Goal: Navigation & Orientation: Find specific page/section

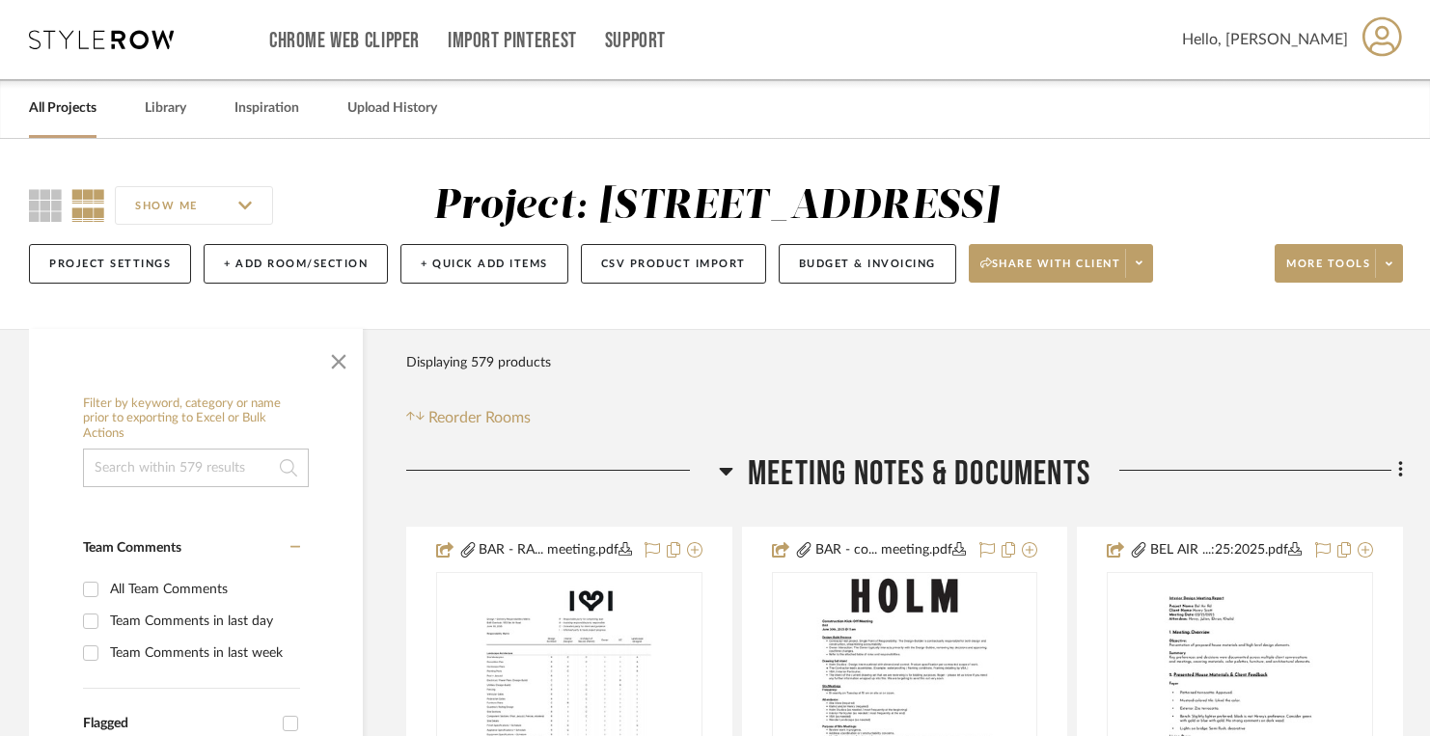
click at [68, 114] on link "All Projects" at bounding box center [63, 109] width 68 height 26
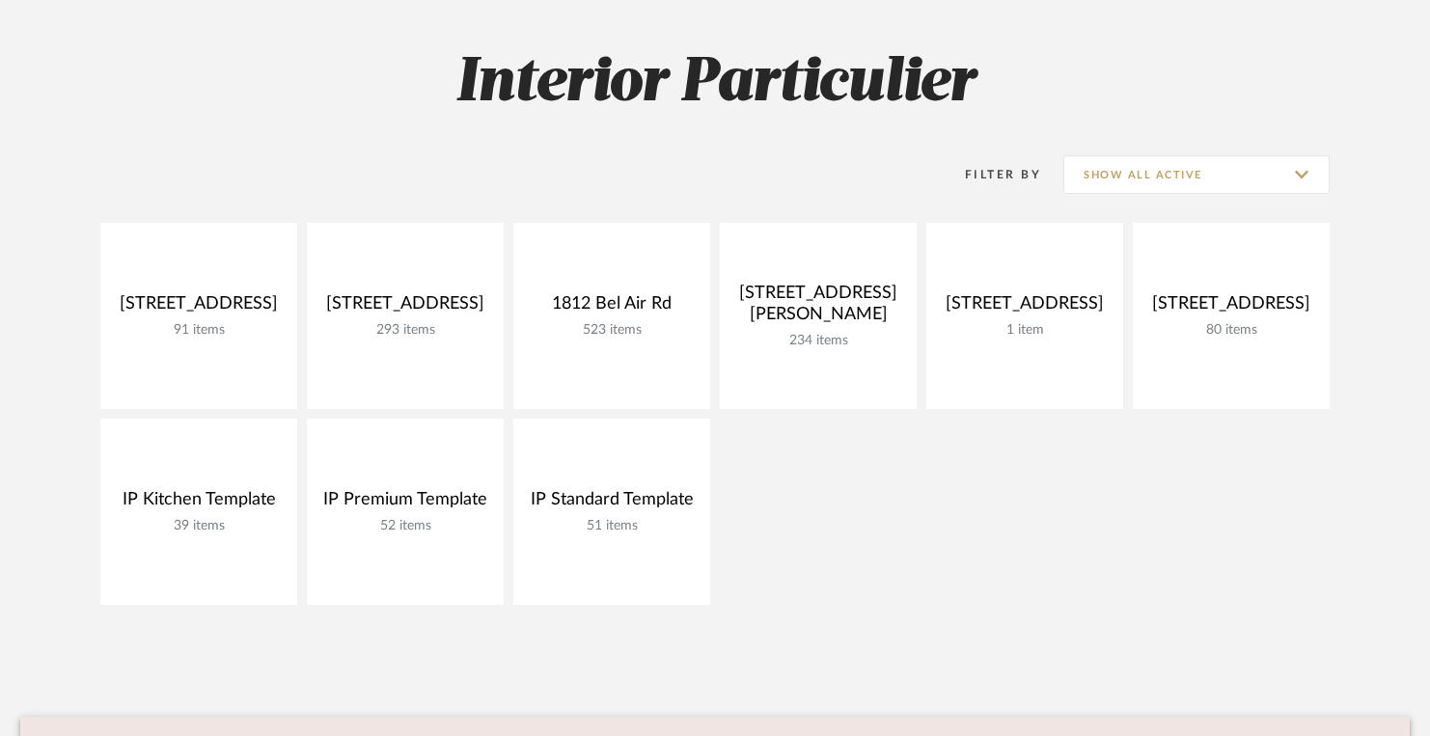
scroll to position [367, 0]
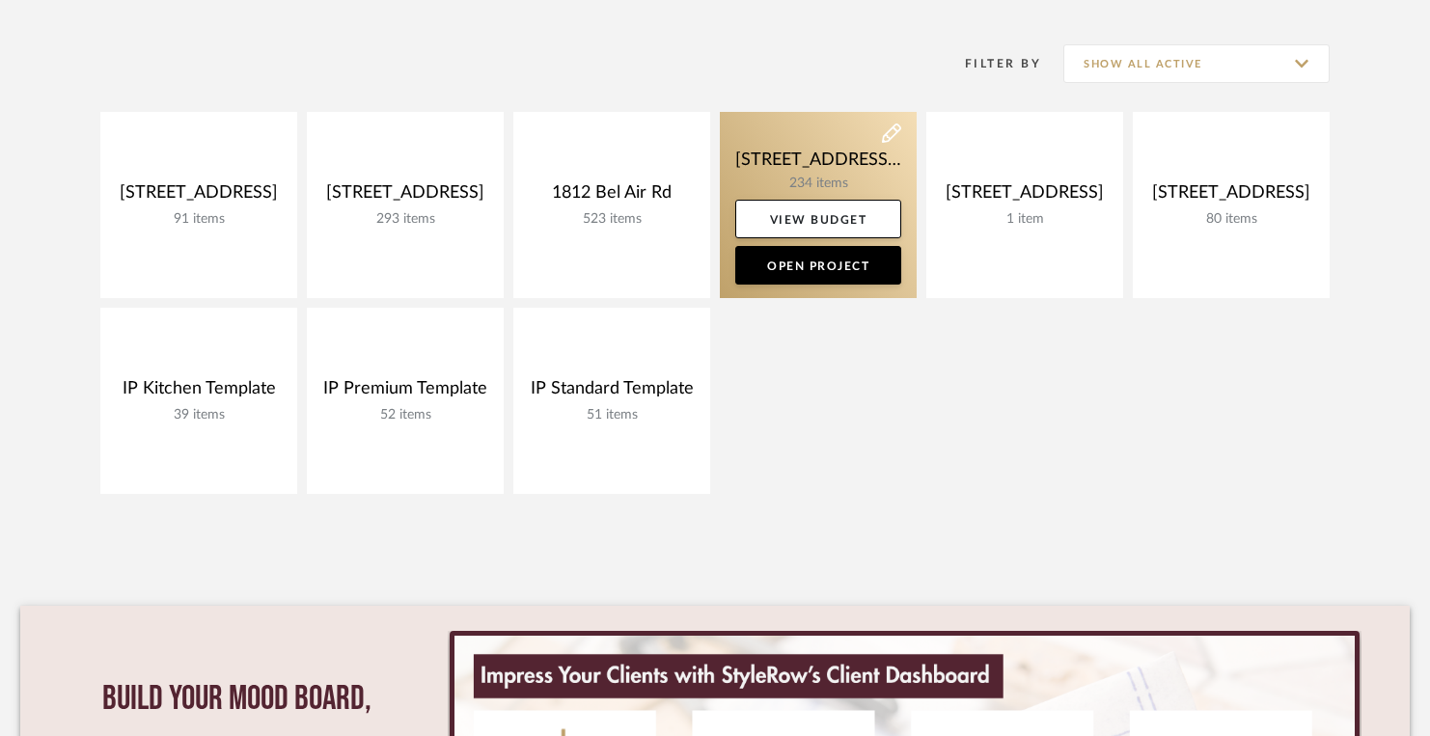
click at [799, 149] on link at bounding box center [818, 205] width 197 height 186
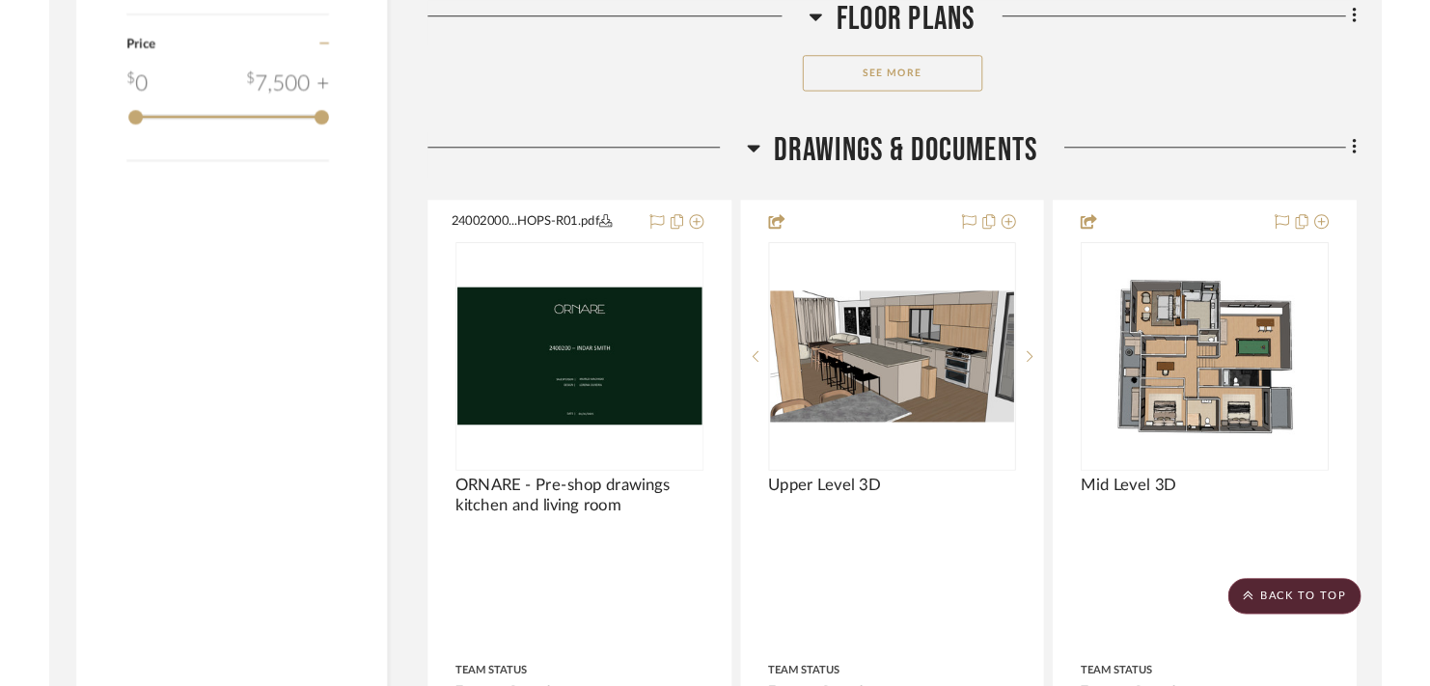
scroll to position [3342, 0]
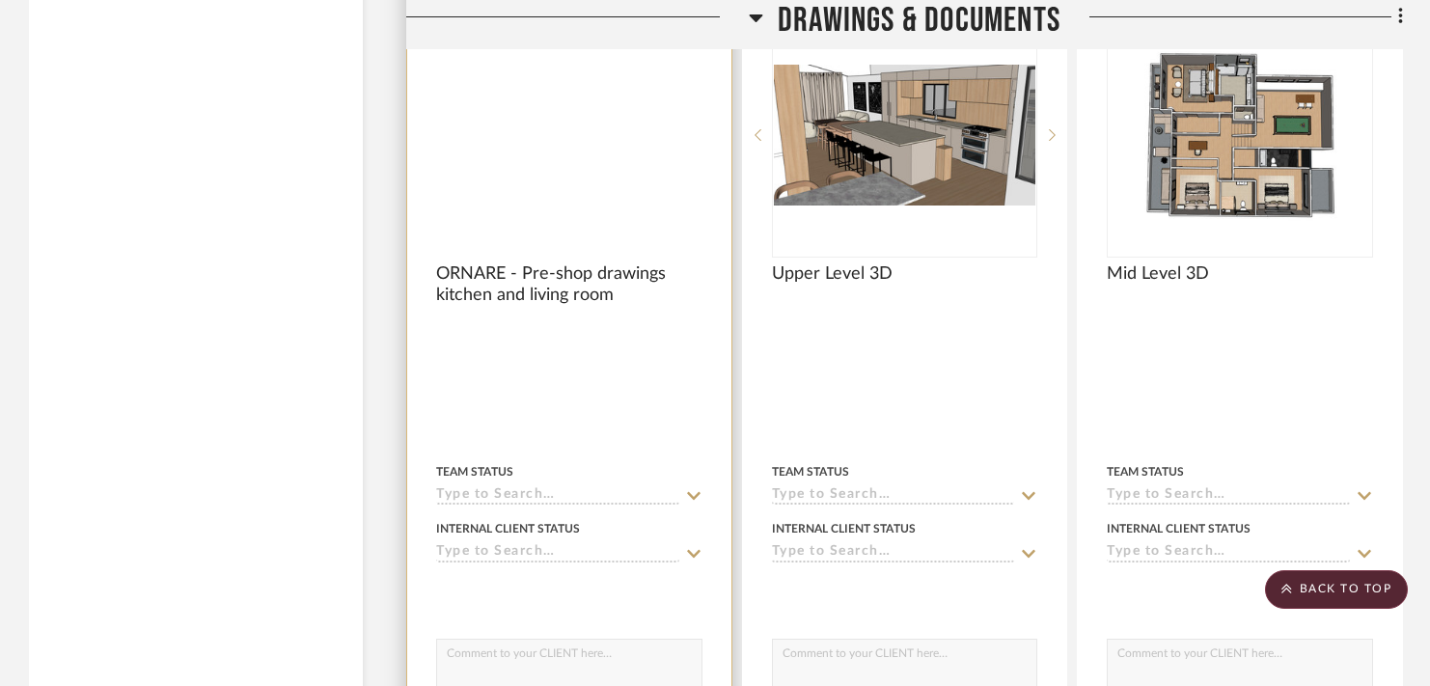
click at [0, 0] on img at bounding box center [0, 0] width 0 height 0
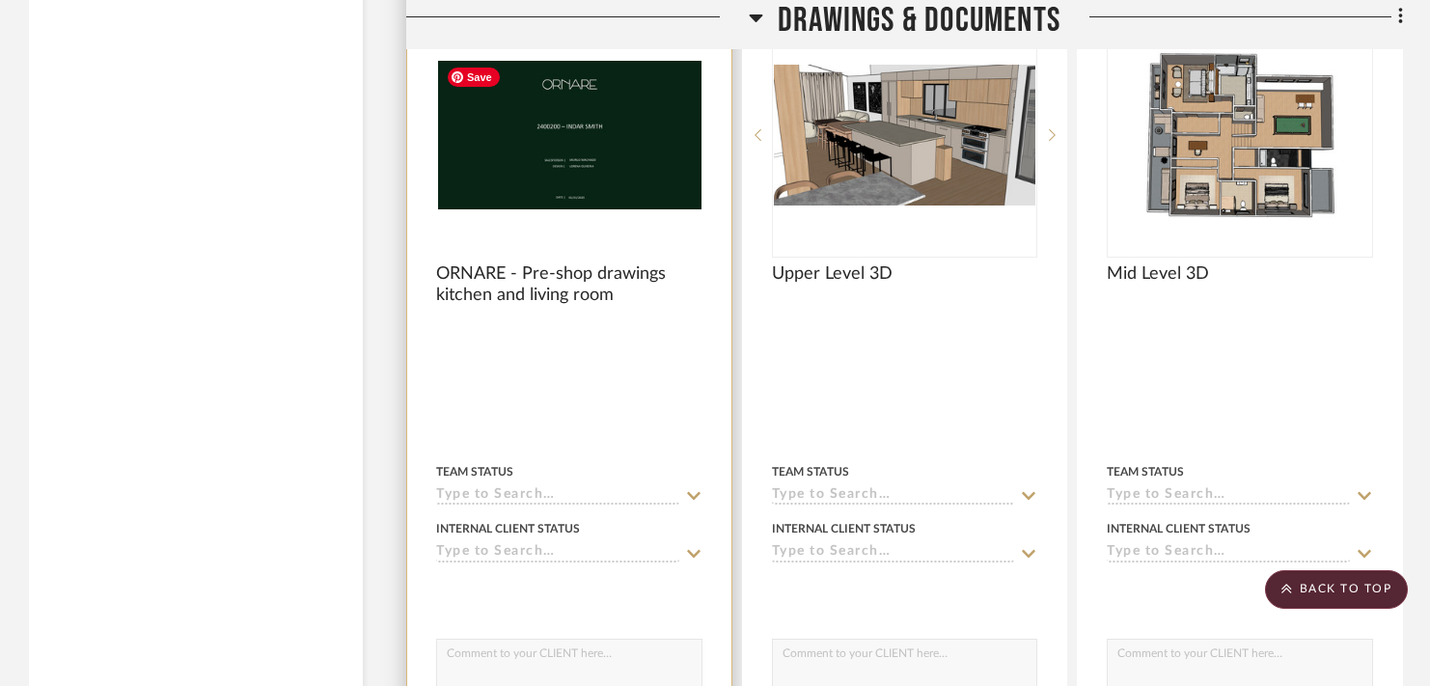
click at [0, 0] on img at bounding box center [0, 0] width 0 height 0
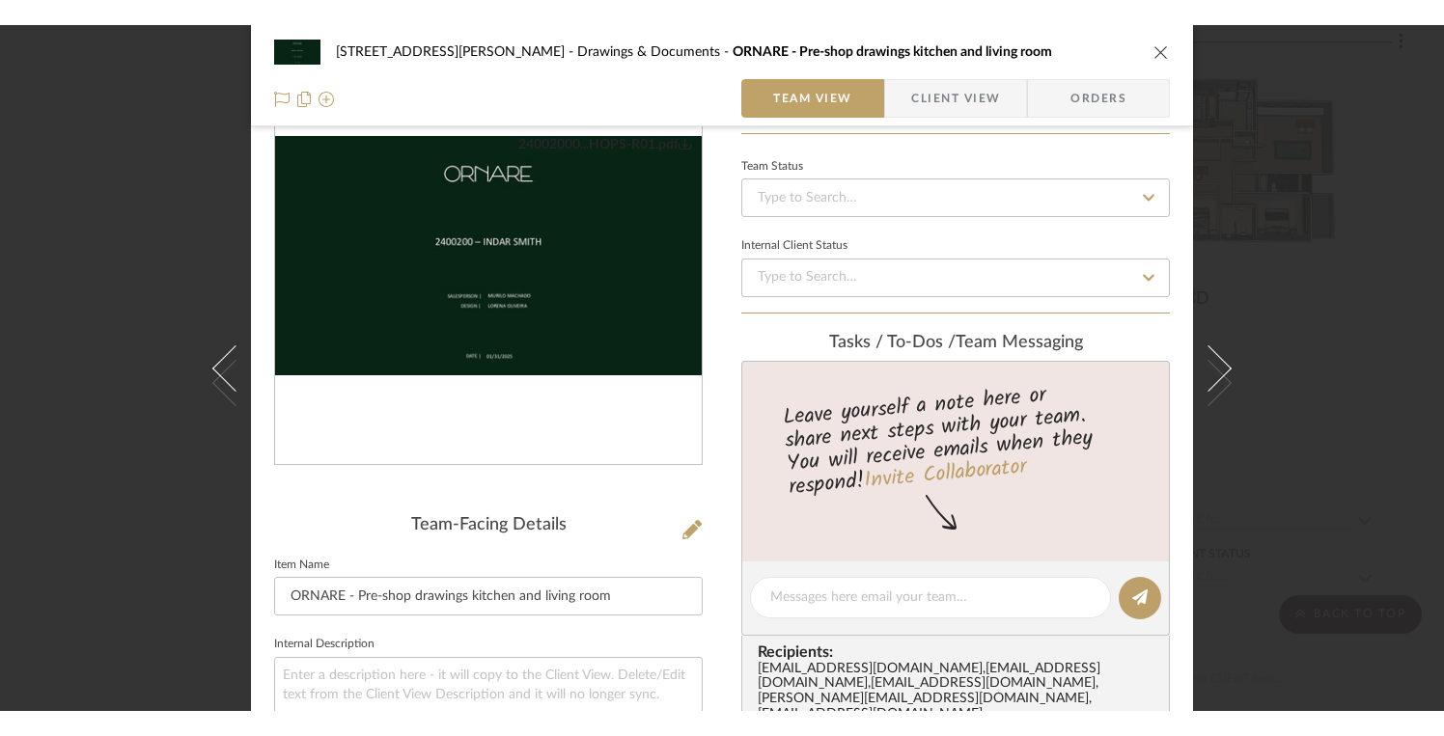
scroll to position [0, 0]
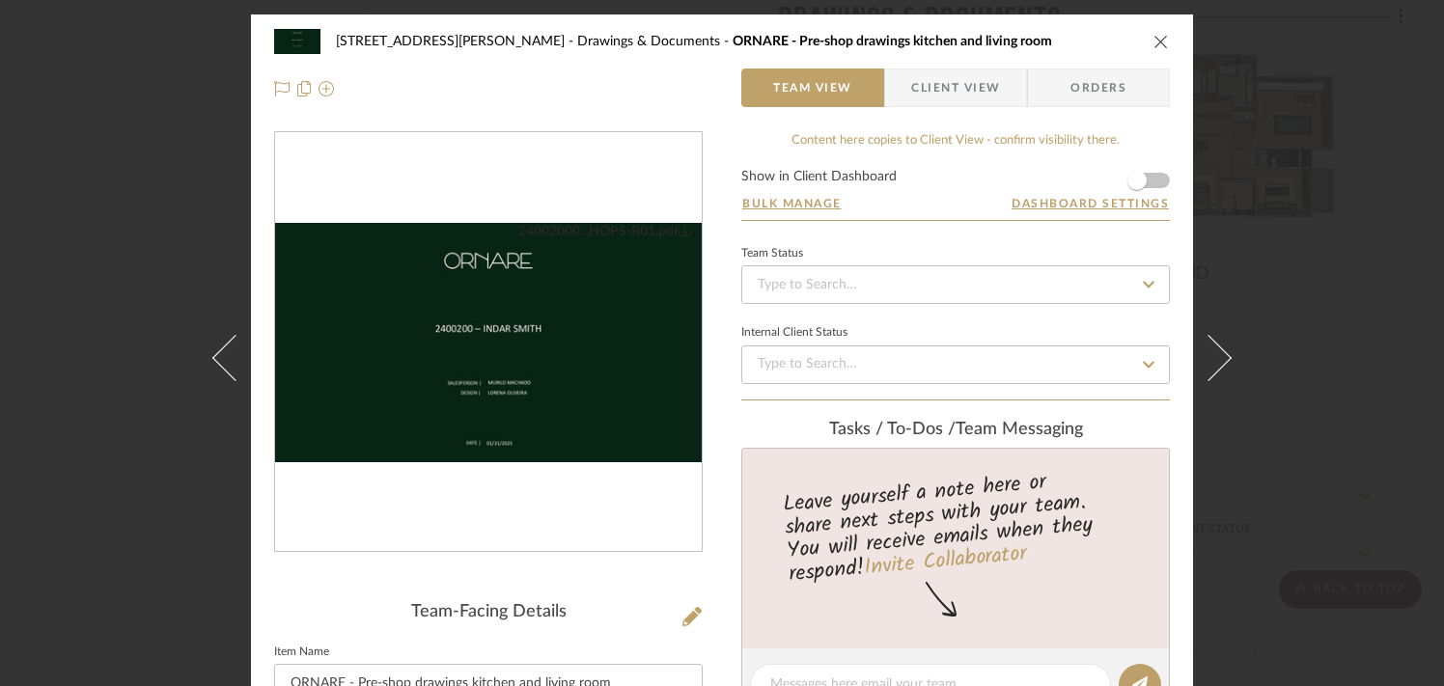
click at [505, 338] on img "0" at bounding box center [488, 343] width 427 height 240
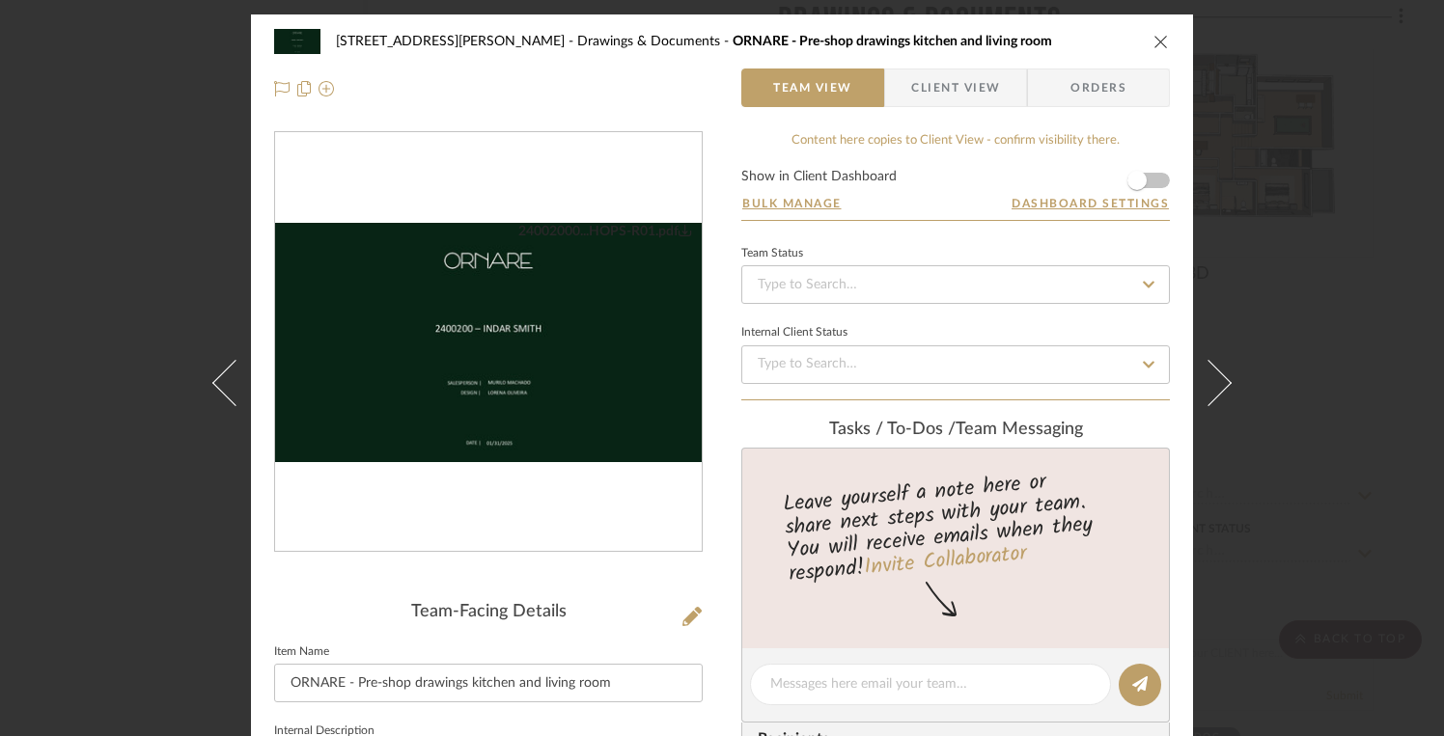
click at [135, 216] on div "[STREET_ADDRESS][PERSON_NAME] Drawings & Documents ORNARE - Pre-shop drawings k…" at bounding box center [722, 368] width 1444 height 736
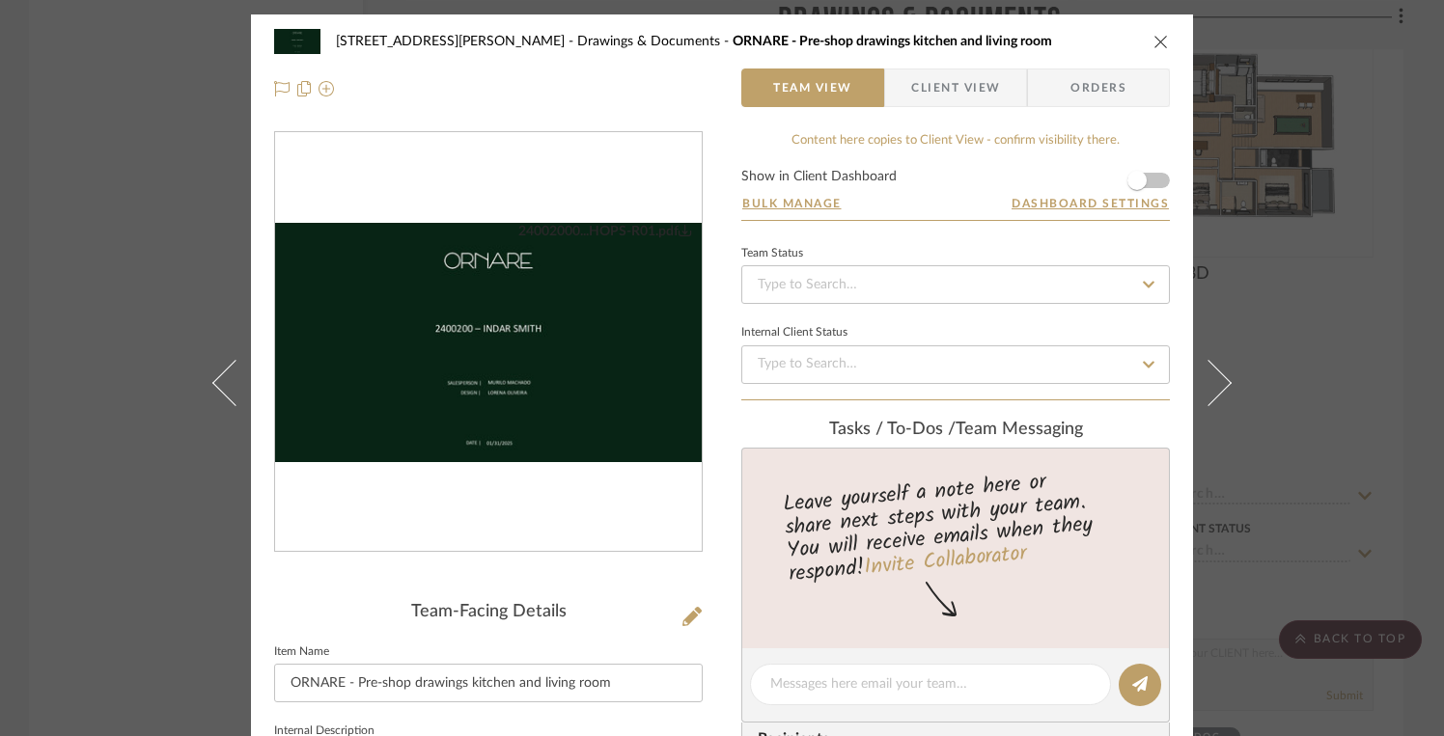
click at [1153, 42] on icon "close" at bounding box center [1160, 41] width 15 height 15
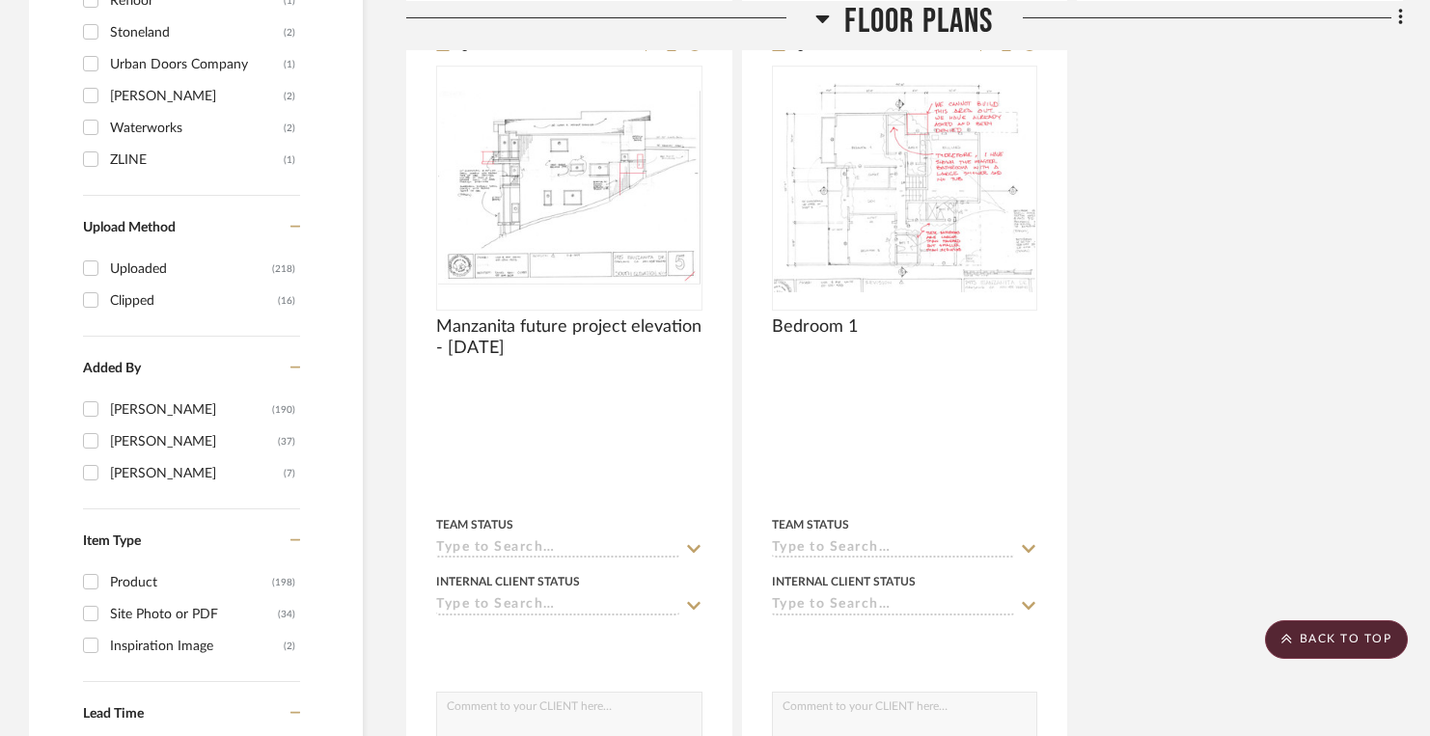
scroll to position [2257, 0]
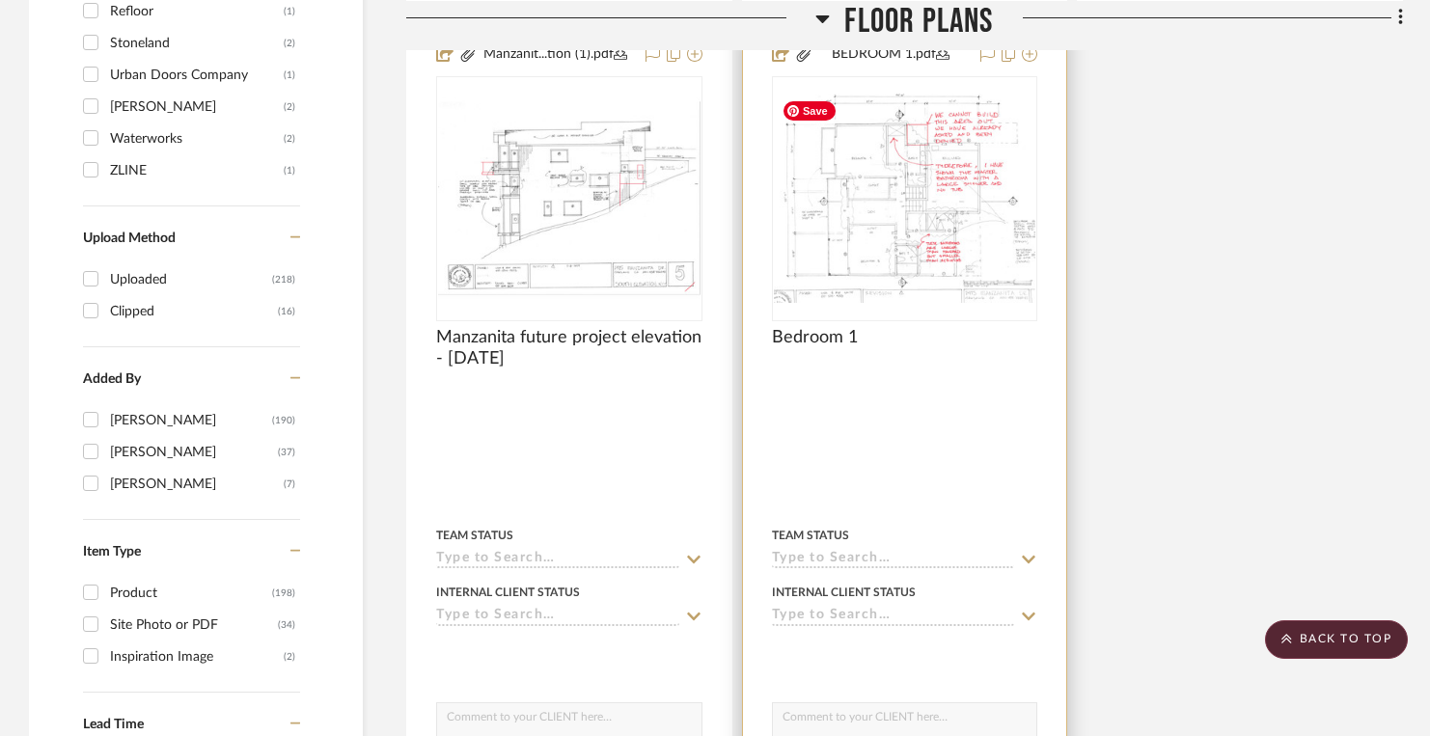
click at [888, 236] on img "0" at bounding box center [905, 198] width 263 height 209
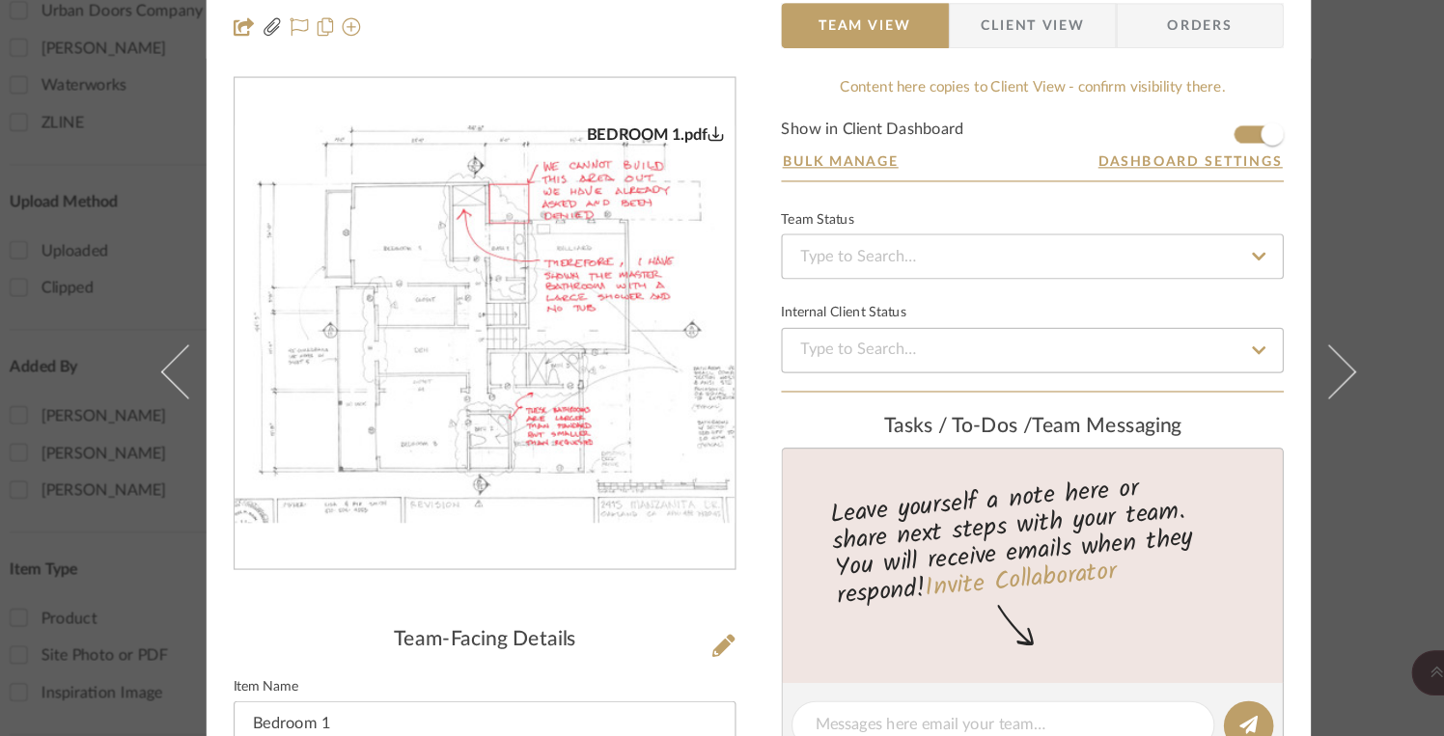
click at [157, 579] on div "[STREET_ADDRESS][PERSON_NAME] Floor Plans Bedroom 1 Team View Client View Order…" at bounding box center [722, 368] width 1444 height 736
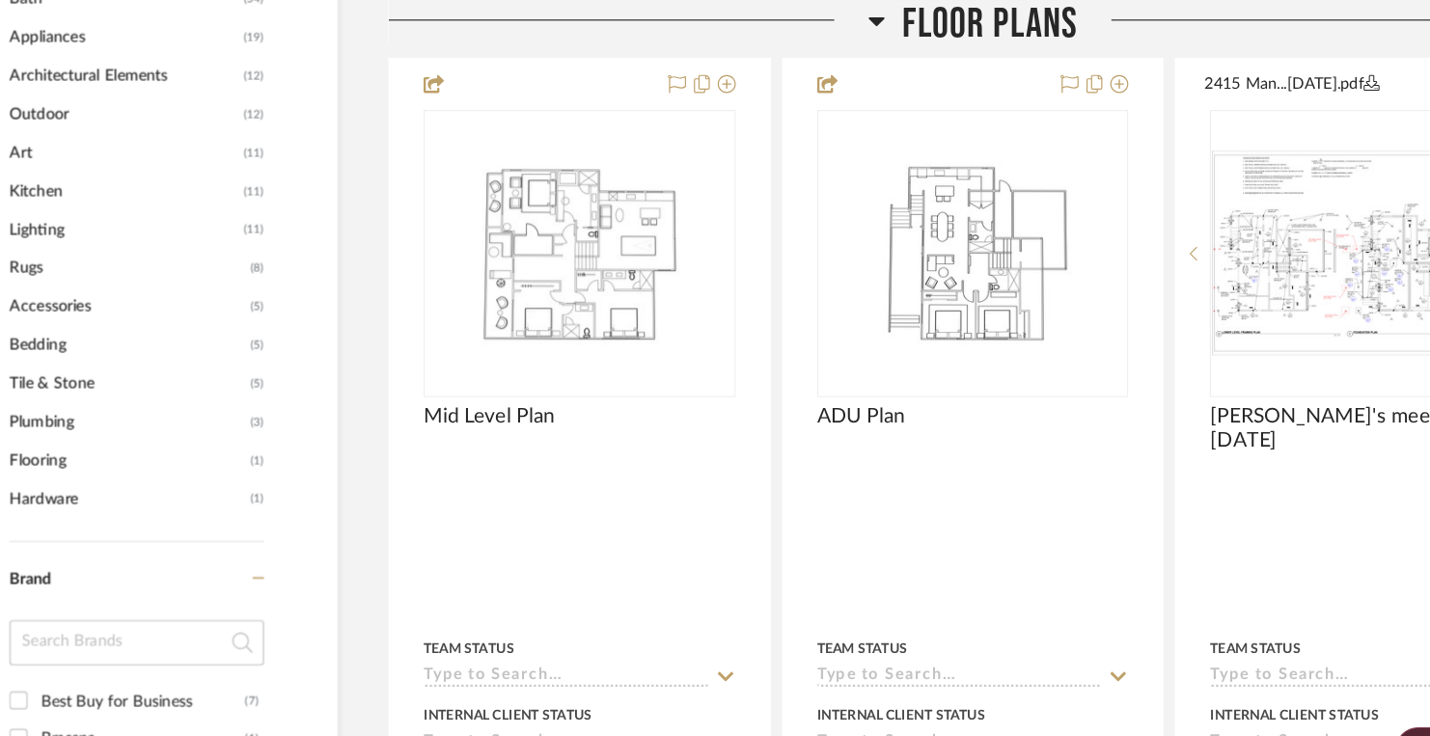
scroll to position [1353, 0]
